Goal: Find specific page/section: Find specific page/section

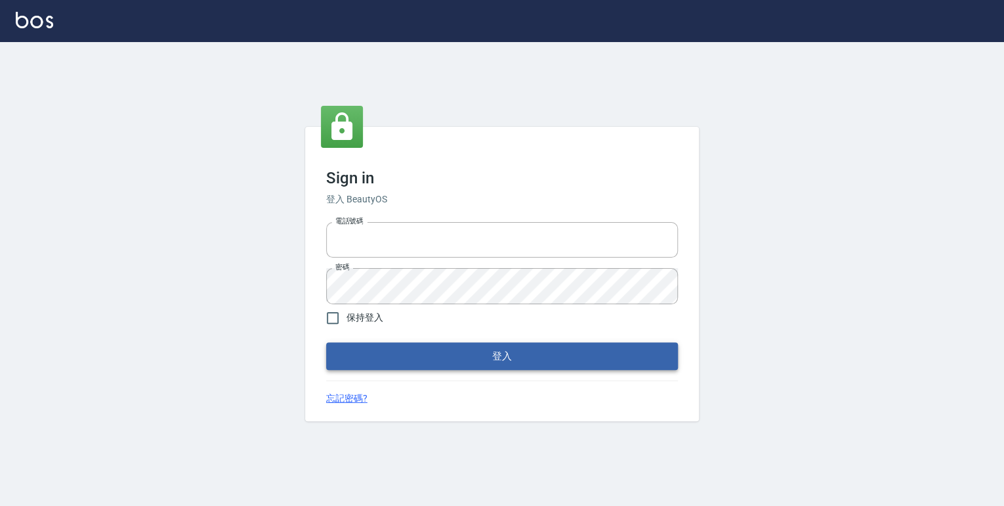
type input "0952331713"
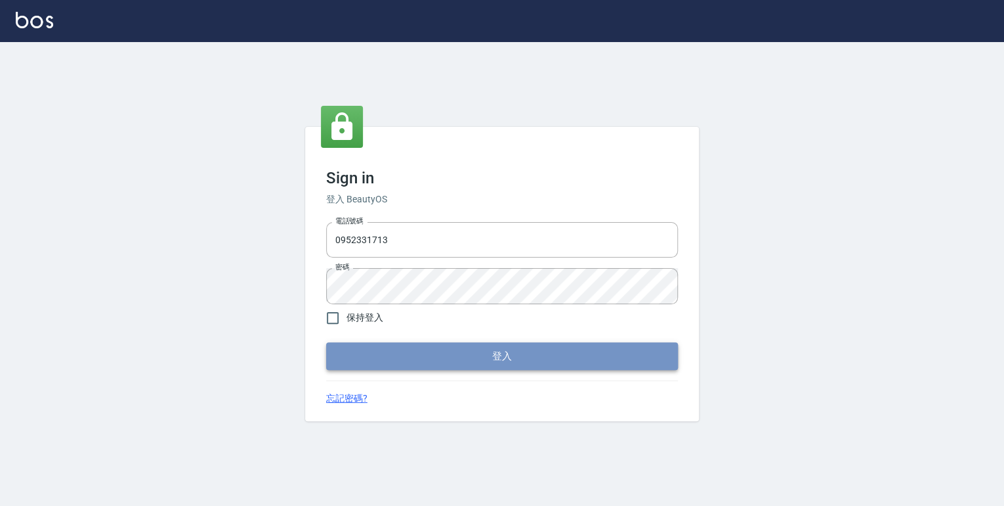
click at [481, 355] on button "登入" at bounding box center [502, 356] width 352 height 28
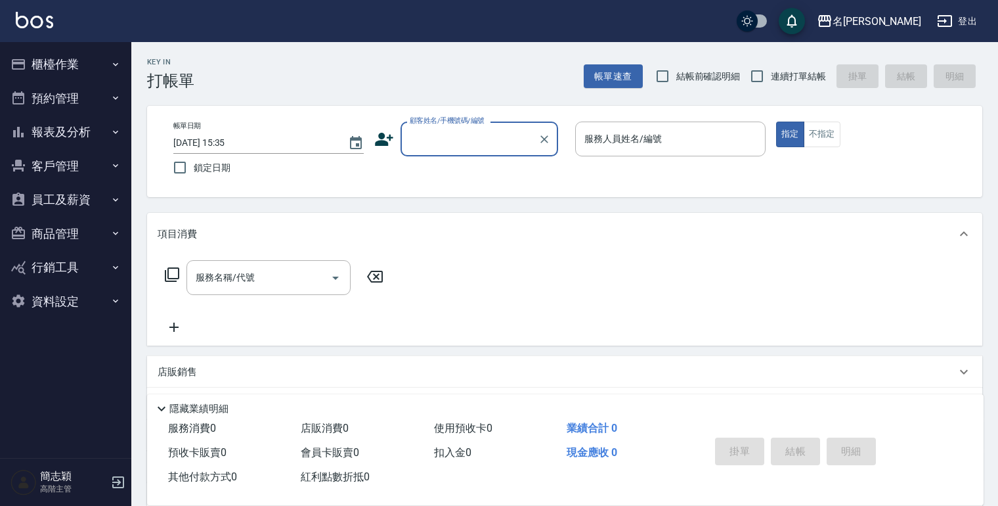
click at [121, 131] on button "報表及分析" at bounding box center [65, 132] width 121 height 34
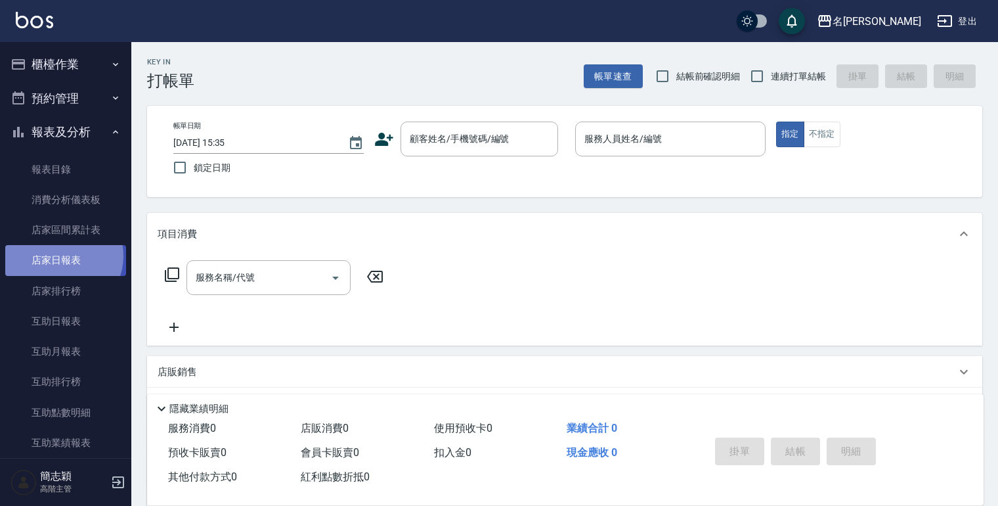
click at [62, 255] on link "店家日報表" at bounding box center [65, 260] width 121 height 30
